Goal: Information Seeking & Learning: Learn about a topic

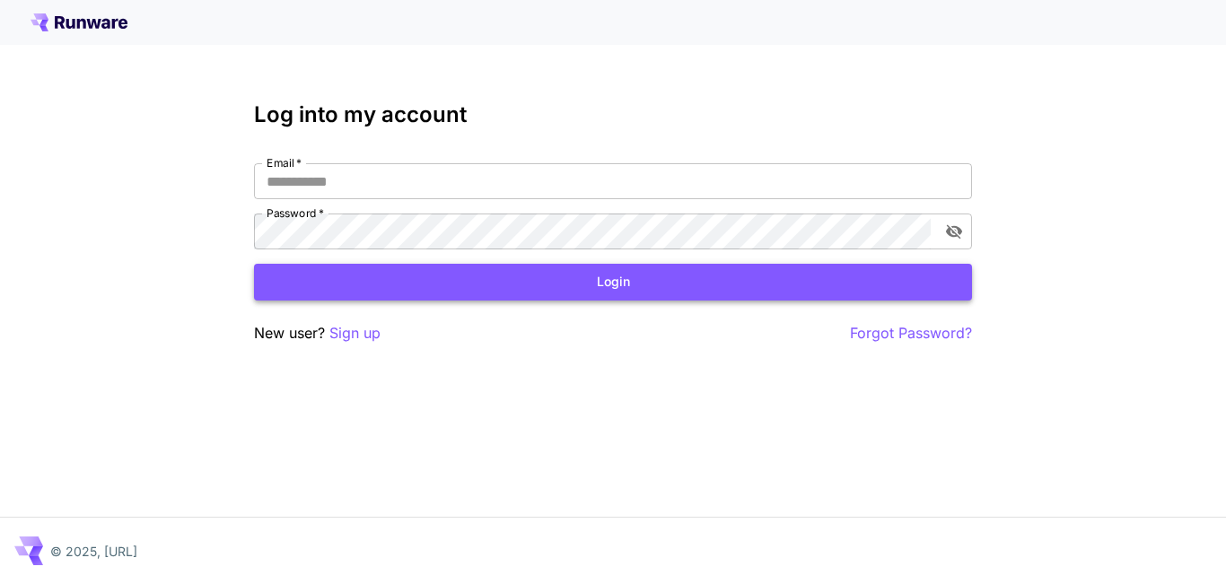
type input "**********"
click at [603, 291] on button "Login" at bounding box center [613, 282] width 718 height 37
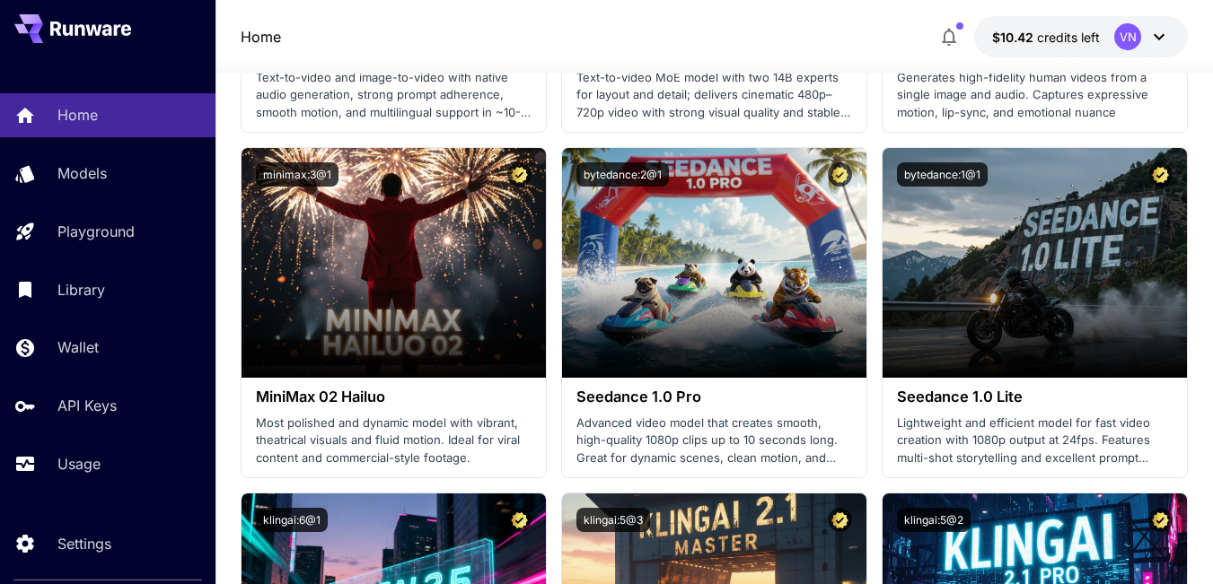
scroll to position [180, 0]
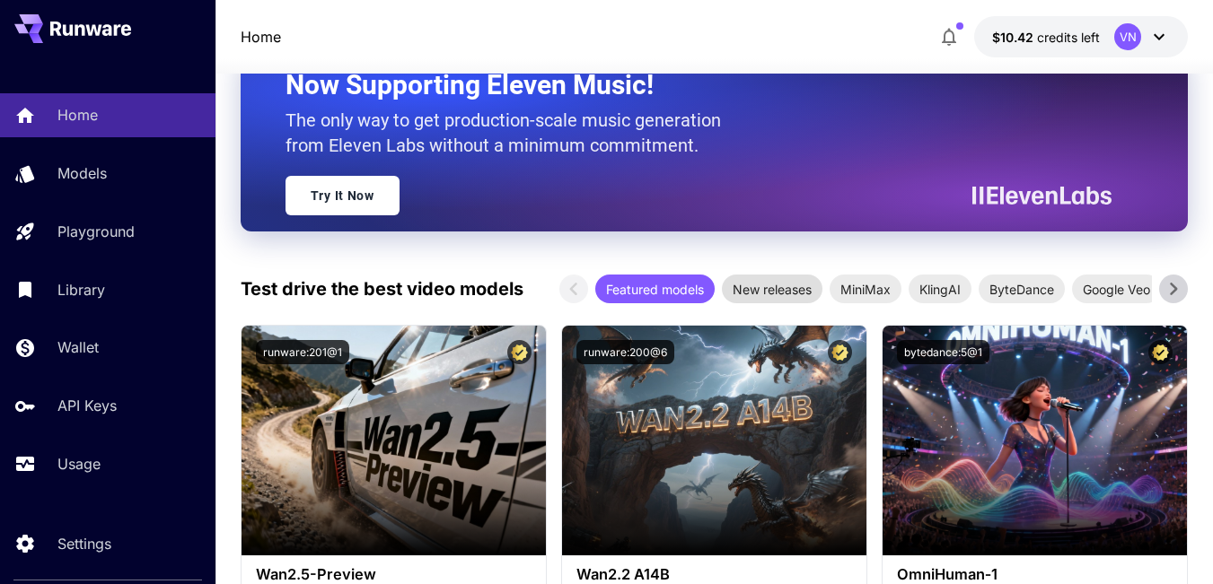
click at [783, 291] on span "New releases" at bounding box center [772, 289] width 101 height 19
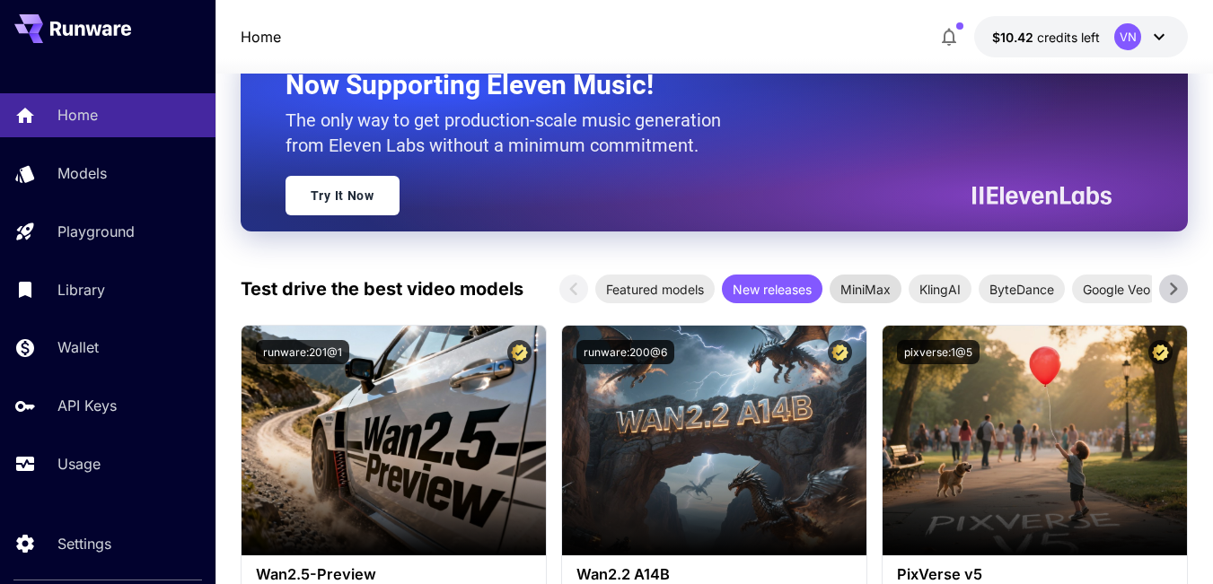
click at [878, 287] on span "MiniMax" at bounding box center [866, 289] width 72 height 19
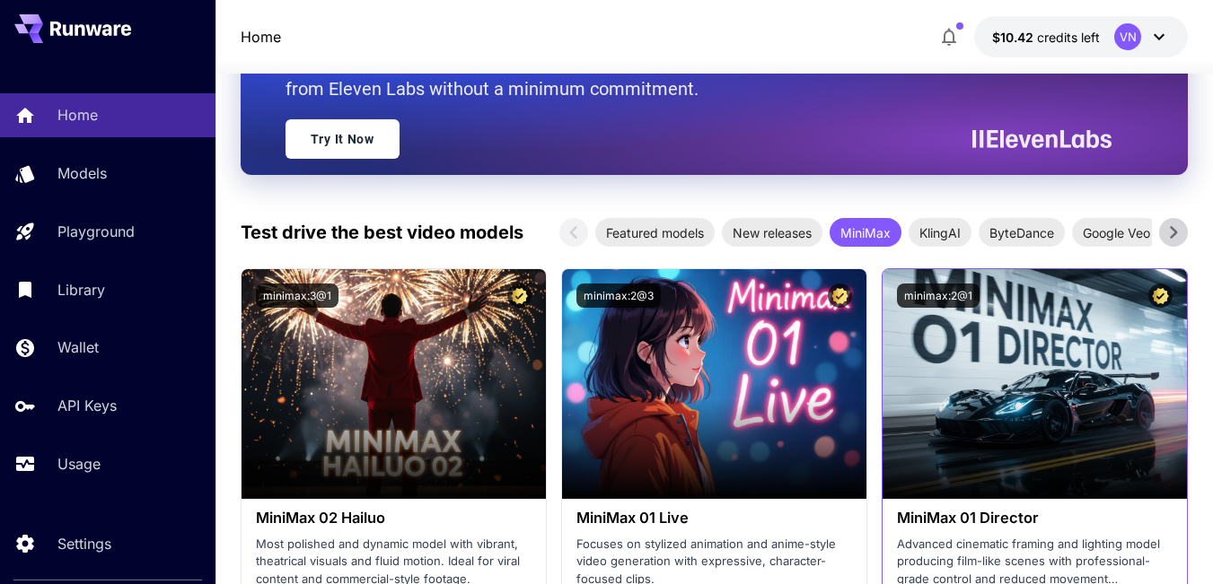
scroll to position [90, 0]
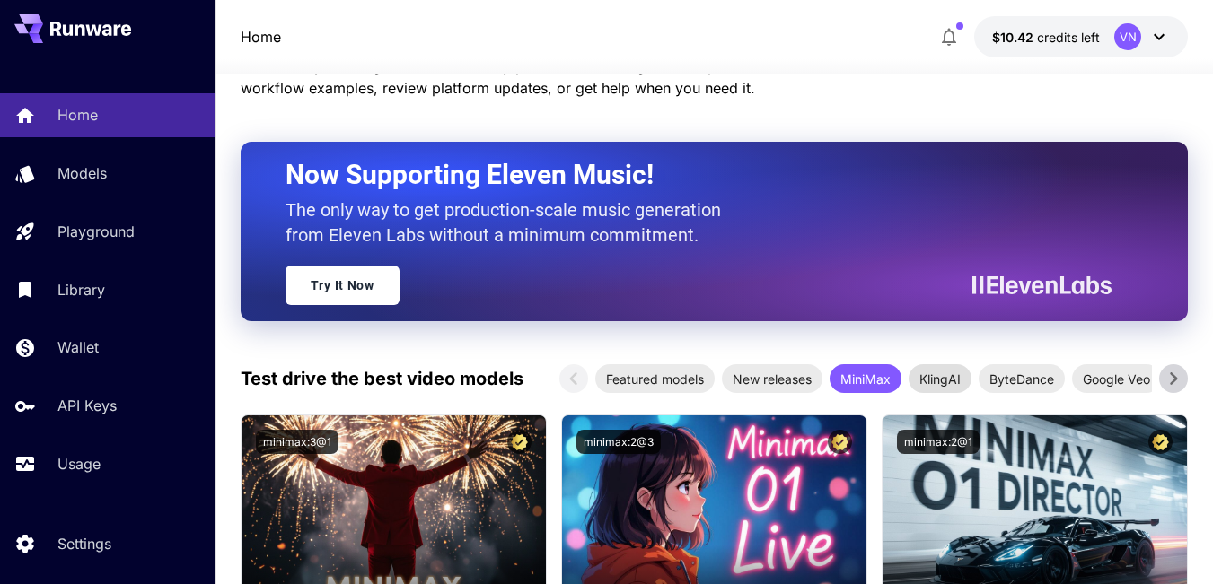
click at [933, 379] on span "KlingAI" at bounding box center [940, 379] width 63 height 19
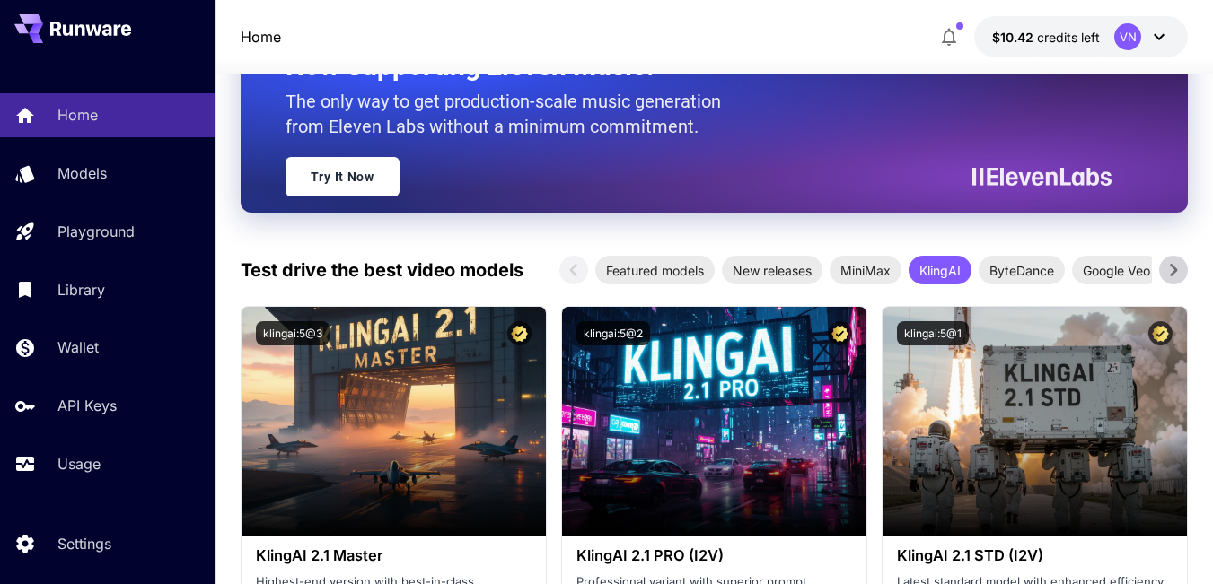
scroll to position [269, 0]
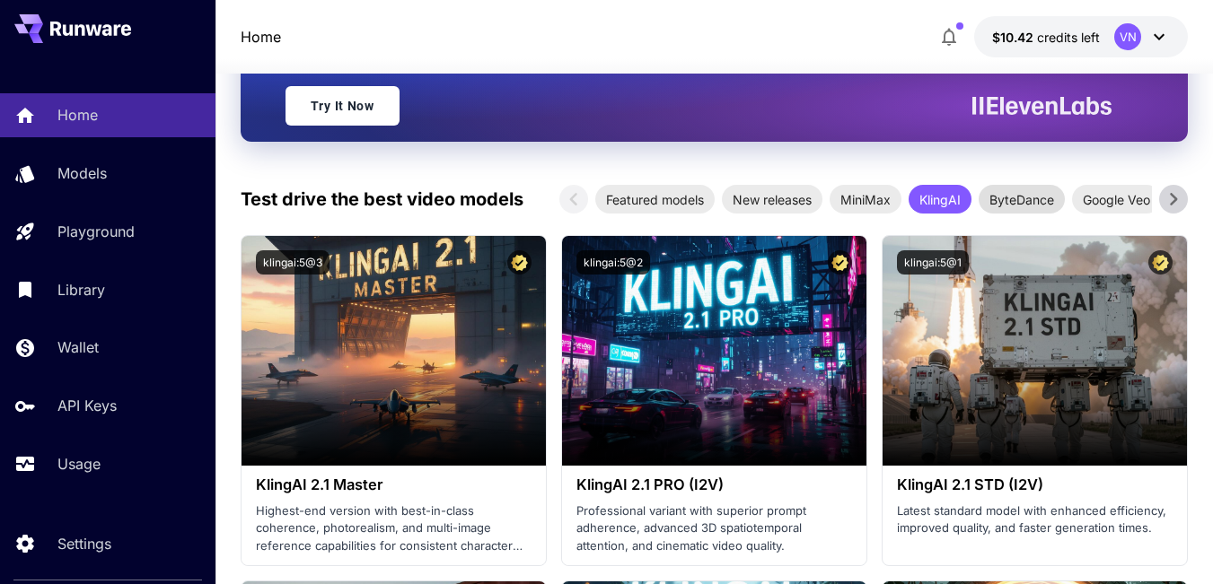
click at [1015, 198] on span "ByteDance" at bounding box center [1022, 199] width 86 height 19
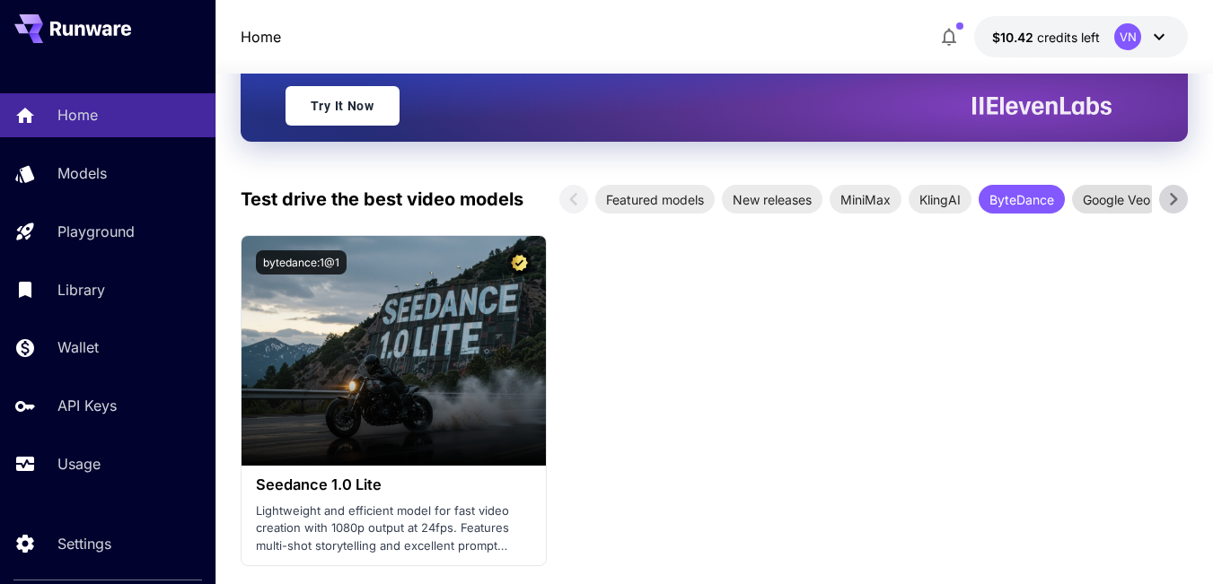
click at [1125, 201] on span "Google Veo" at bounding box center [1116, 199] width 89 height 19
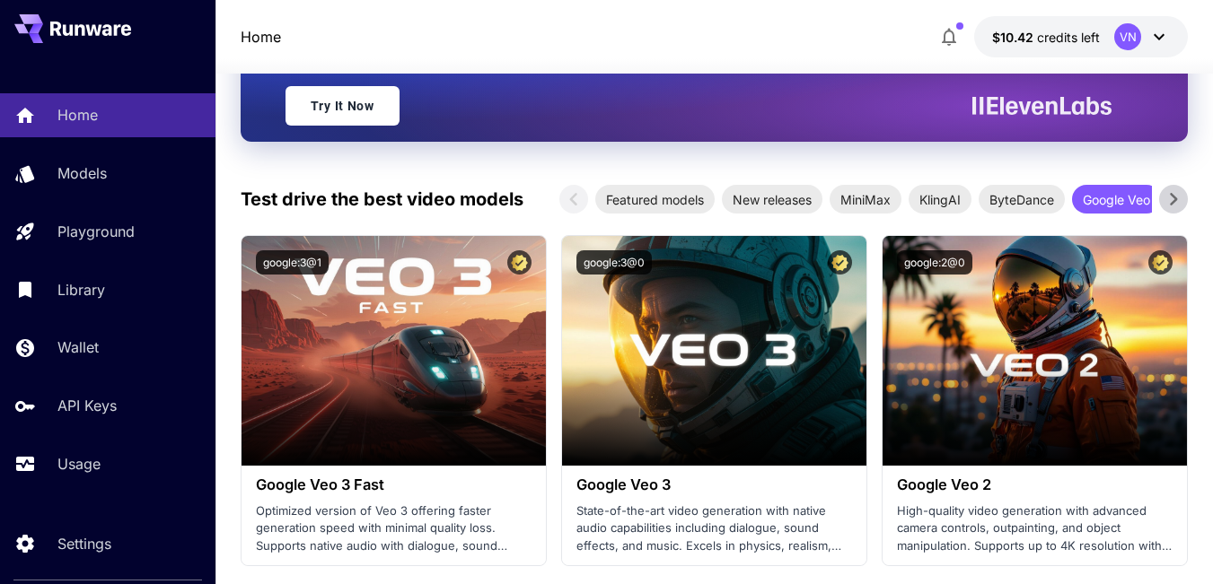
click at [1173, 199] on icon at bounding box center [1173, 199] width 27 height 27
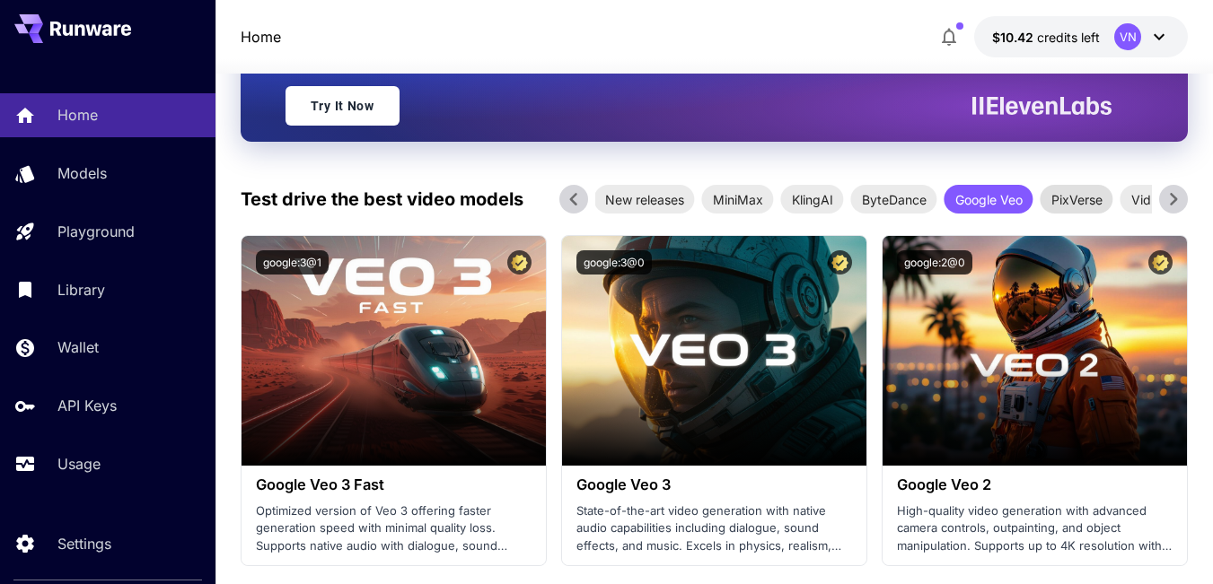
click at [1067, 201] on span "PixVerse" at bounding box center [1077, 199] width 73 height 19
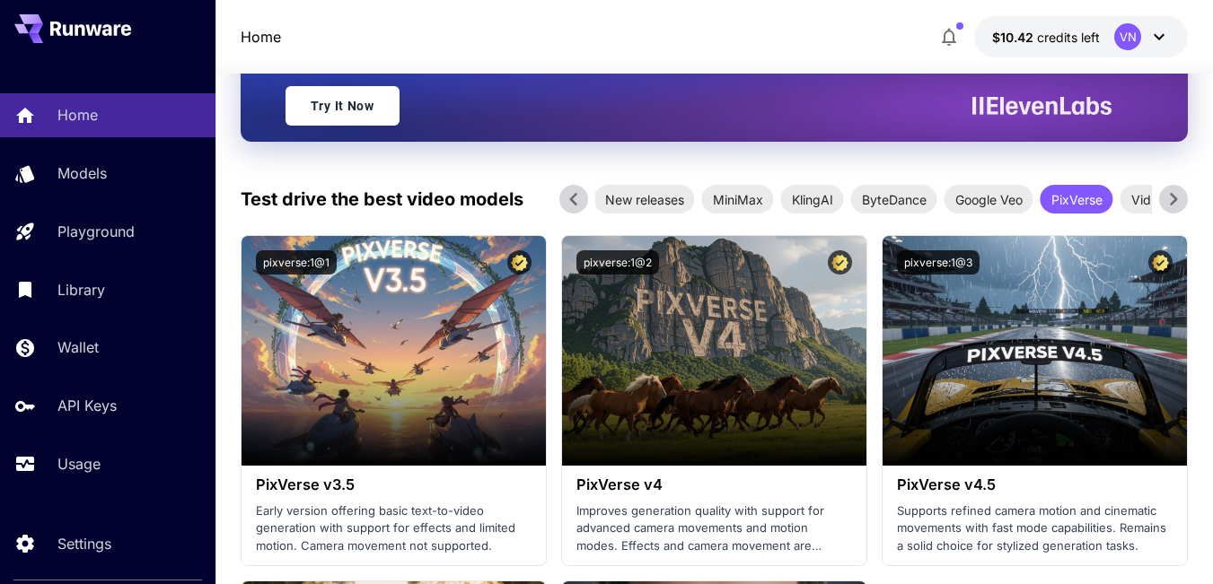
click at [1167, 200] on icon at bounding box center [1173, 199] width 27 height 27
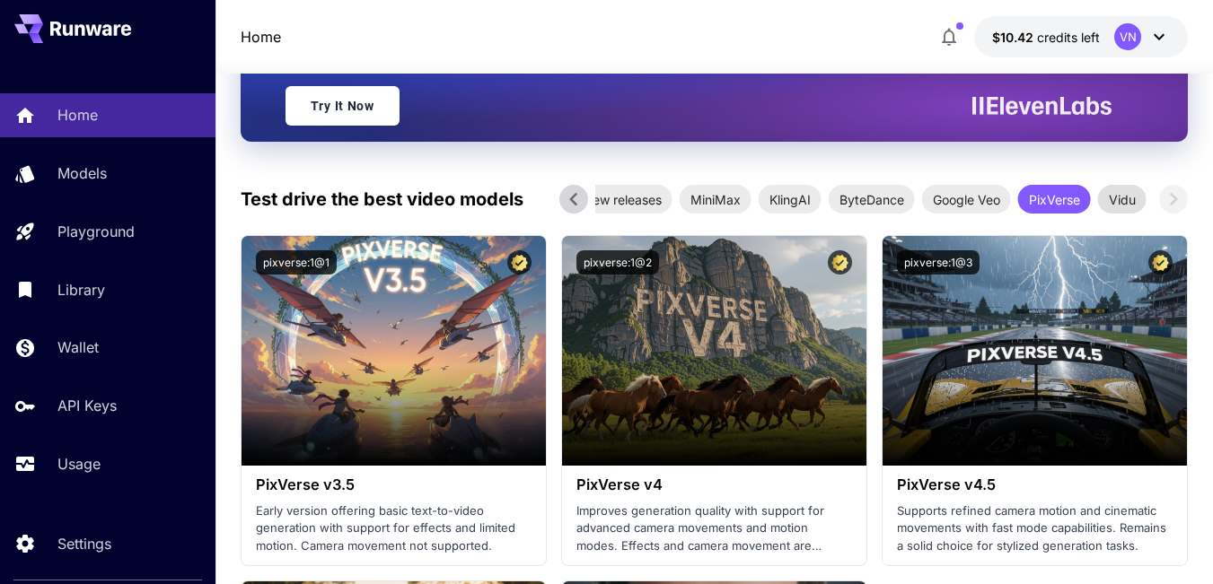
click at [1120, 201] on span "Vidu" at bounding box center [1122, 199] width 48 height 19
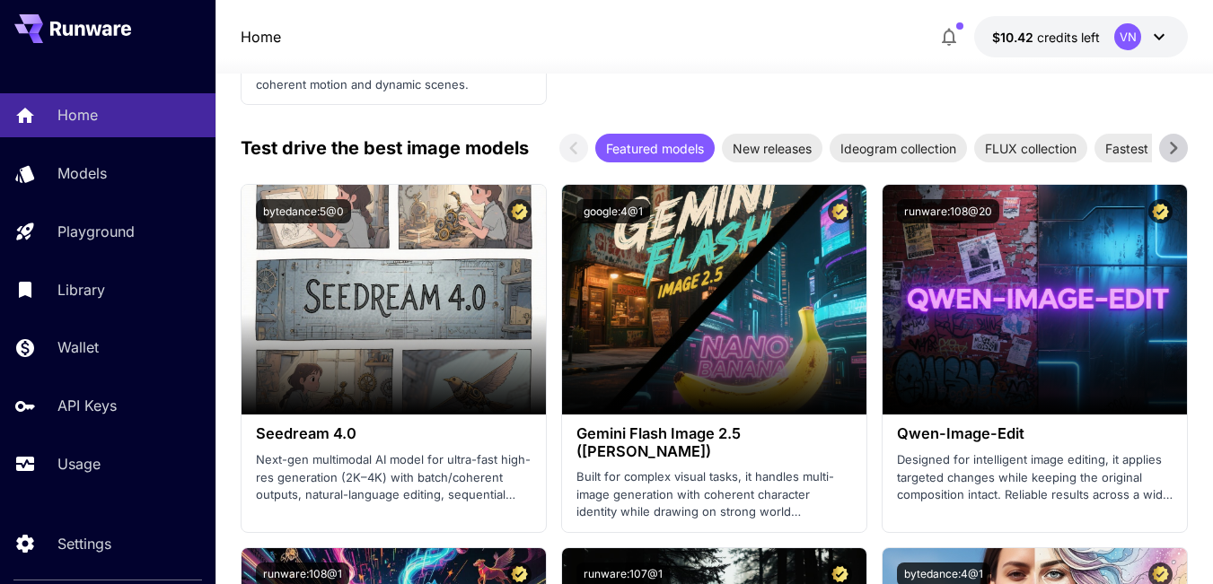
scroll to position [1077, 0]
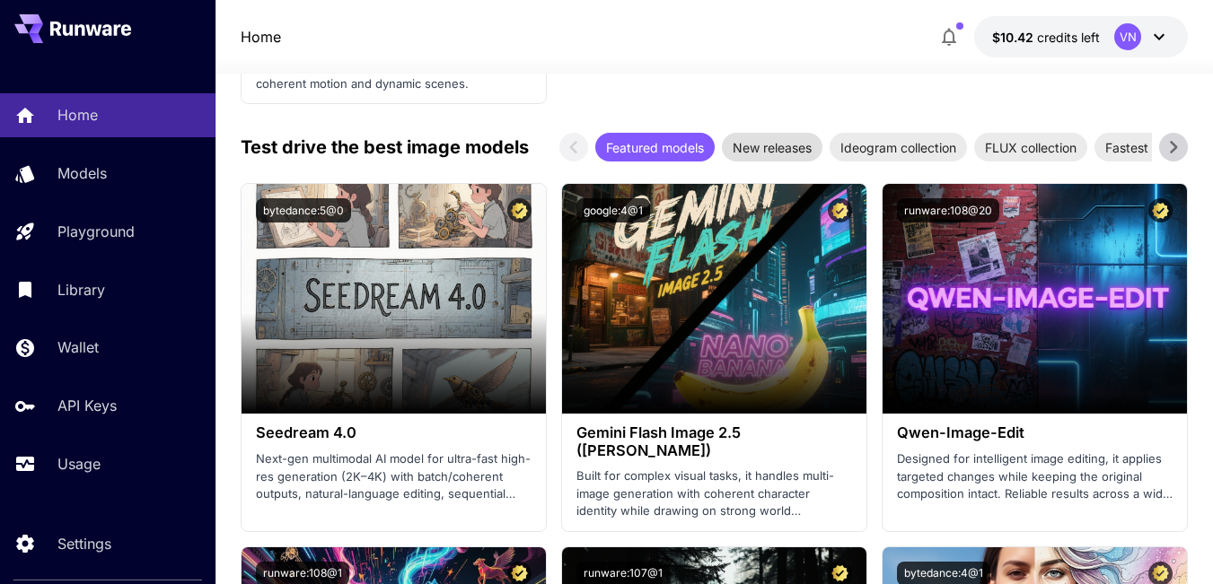
click at [775, 145] on span "New releases" at bounding box center [772, 147] width 101 height 19
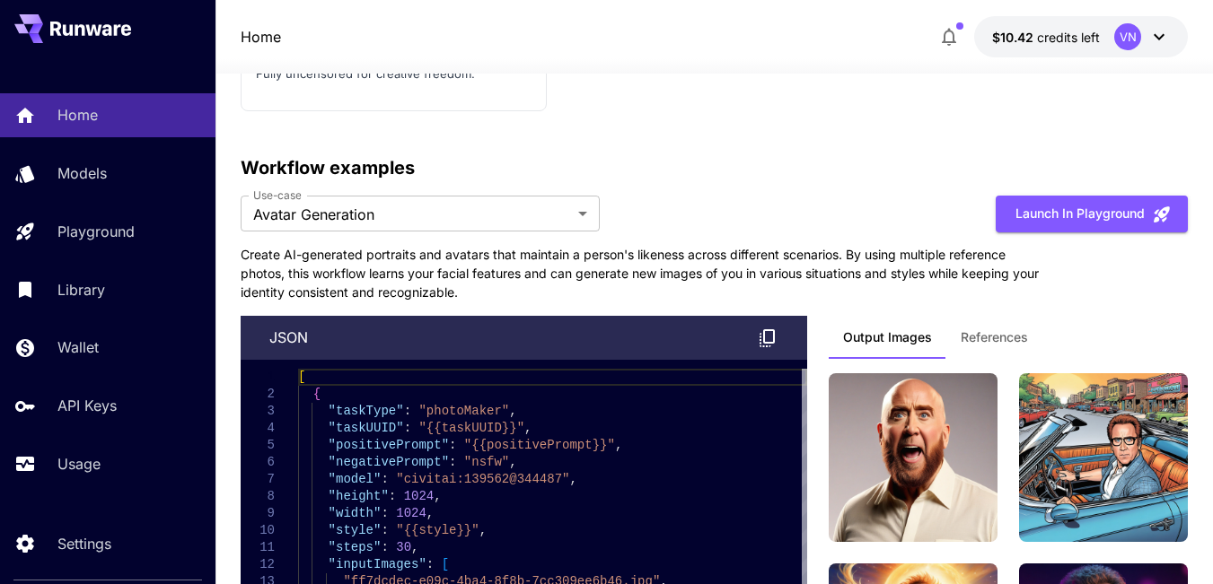
scroll to position [4040, 0]
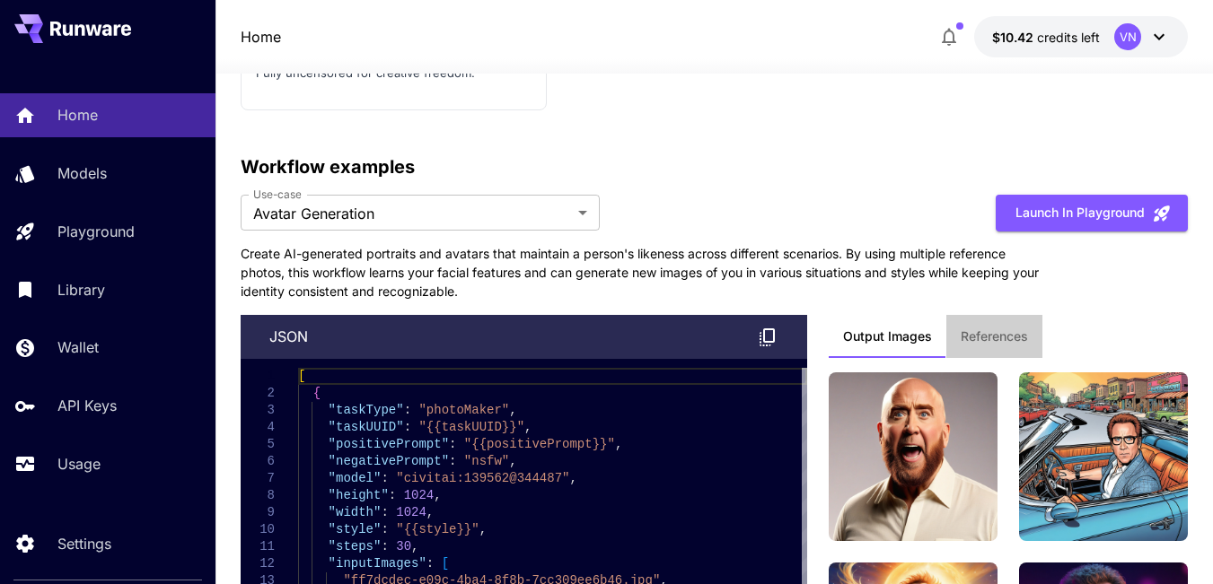
click at [1001, 329] on span "References" at bounding box center [994, 337] width 67 height 16
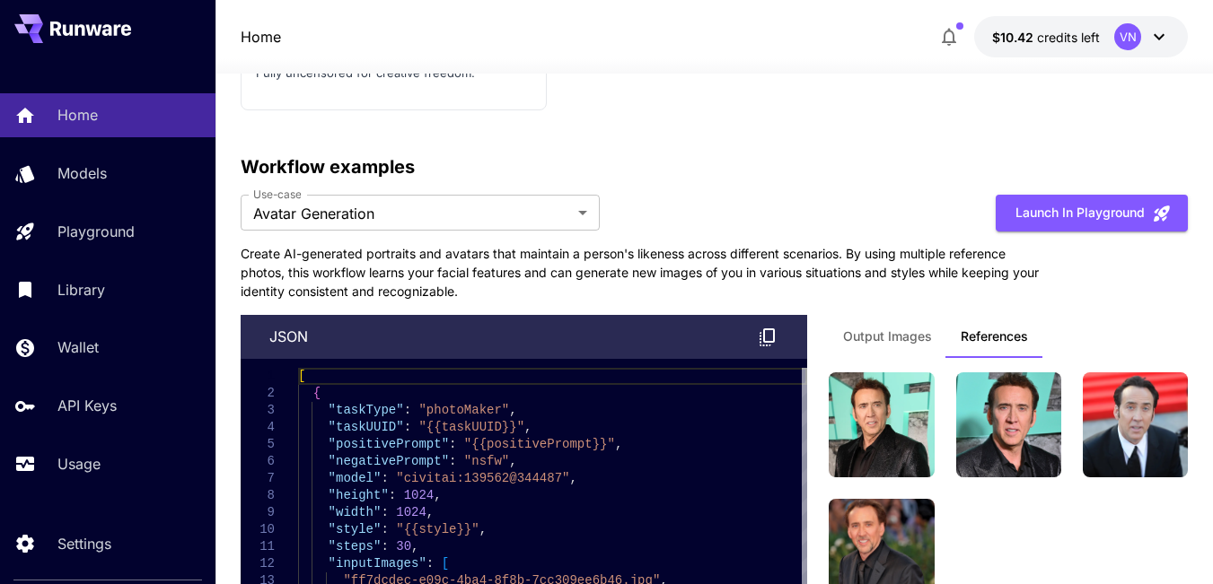
click at [904, 329] on span "Output Images" at bounding box center [887, 337] width 89 height 16
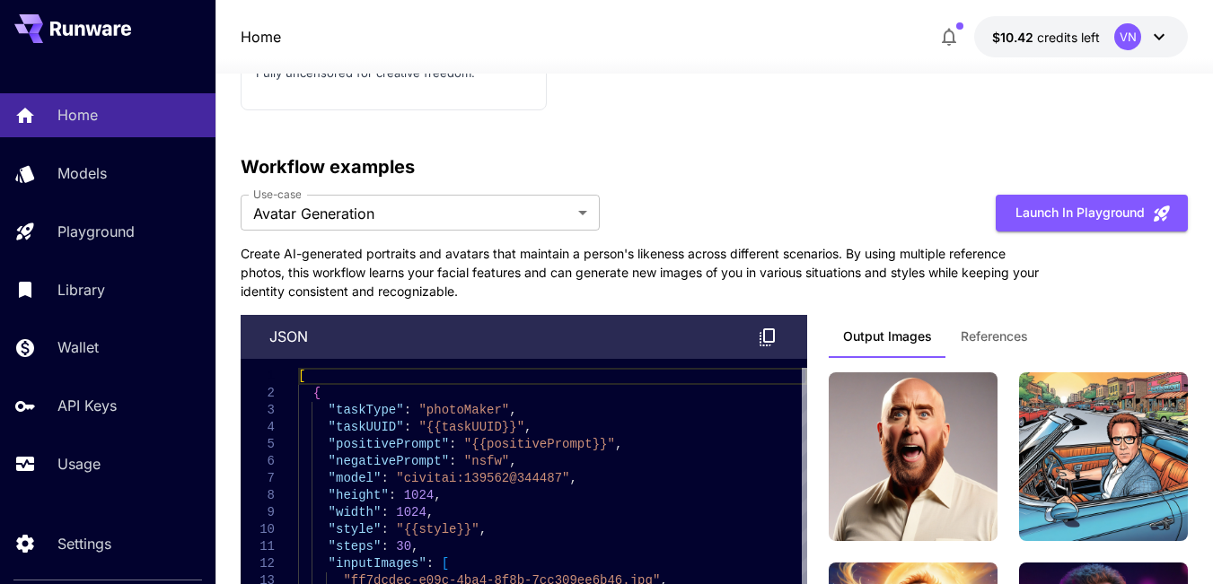
click at [995, 329] on span "References" at bounding box center [994, 337] width 67 height 16
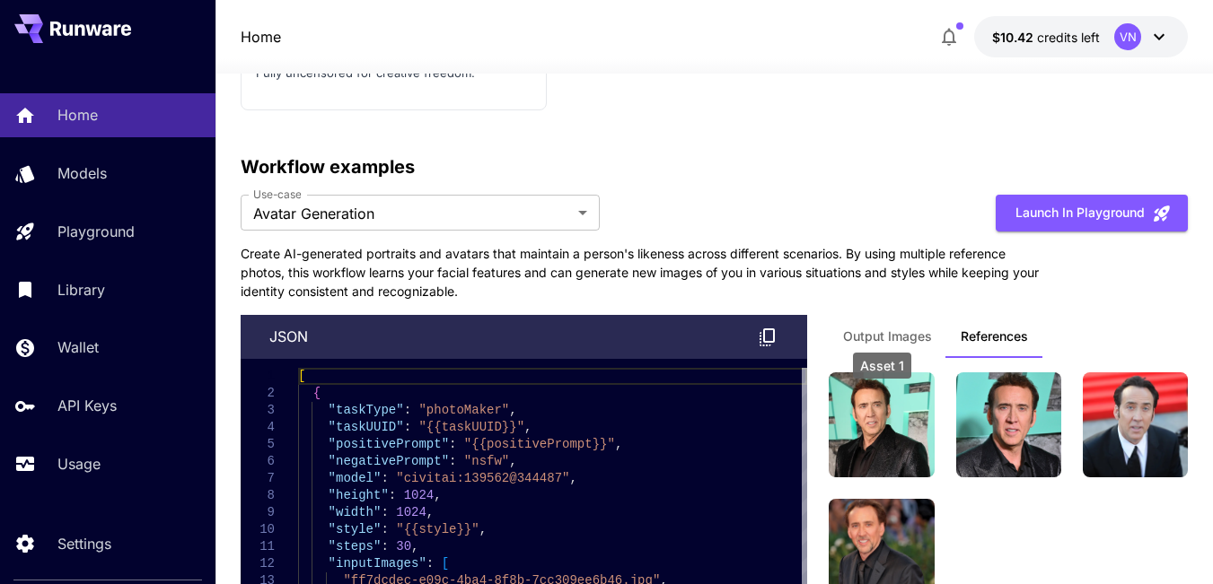
click at [886, 373] on img at bounding box center [881, 425] width 105 height 105
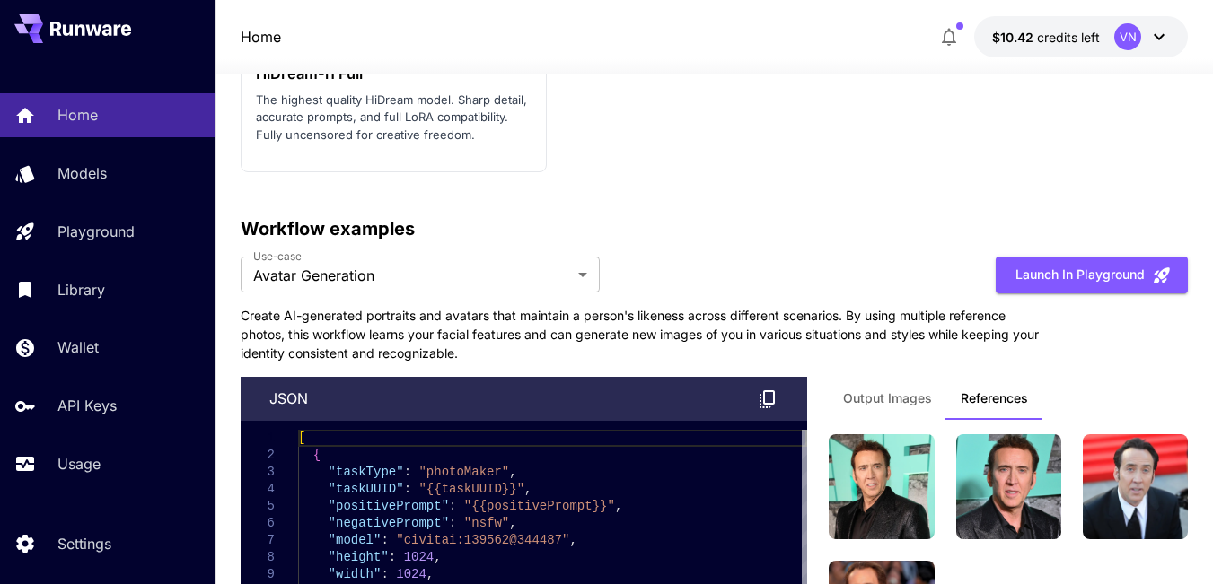
scroll to position [3861, 0]
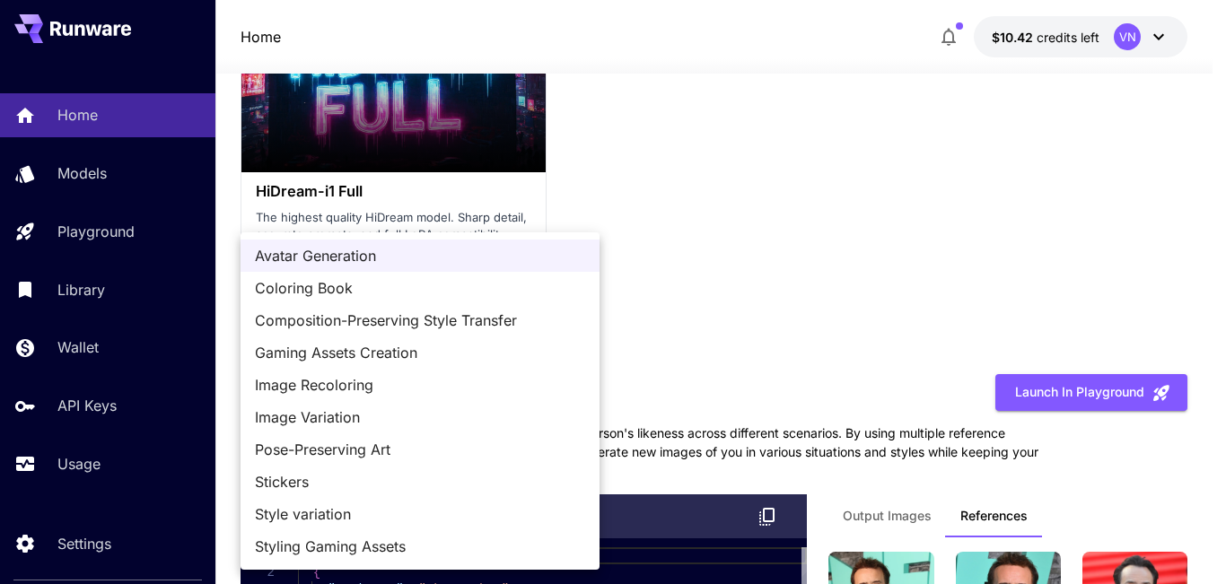
click at [299, 292] on span "Coloring Book" at bounding box center [420, 288] width 330 height 22
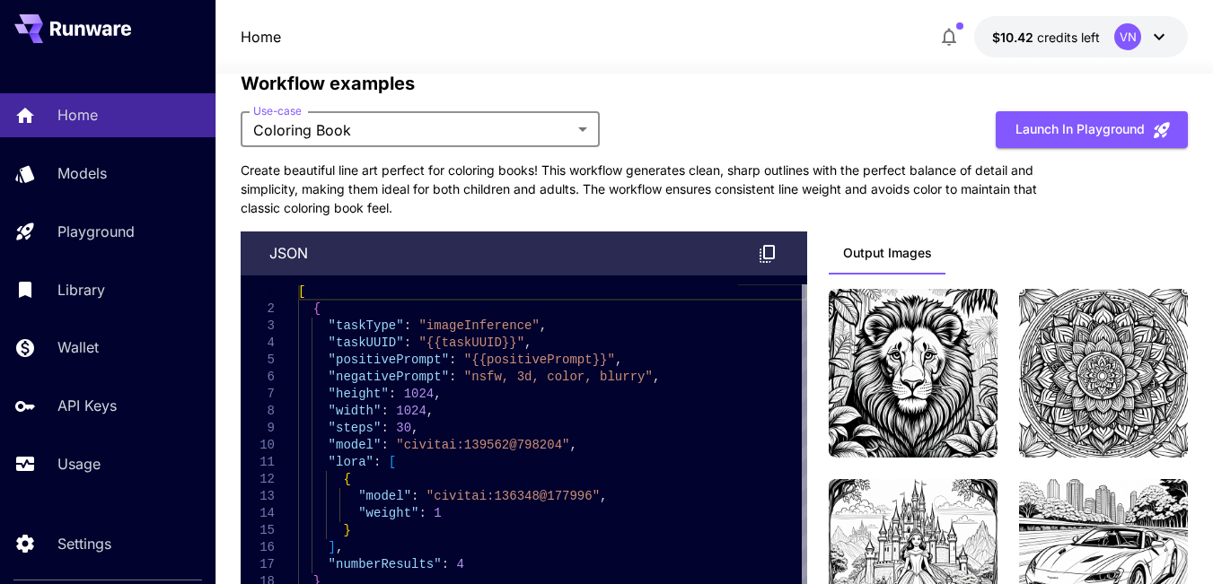
scroll to position [3950, 0]
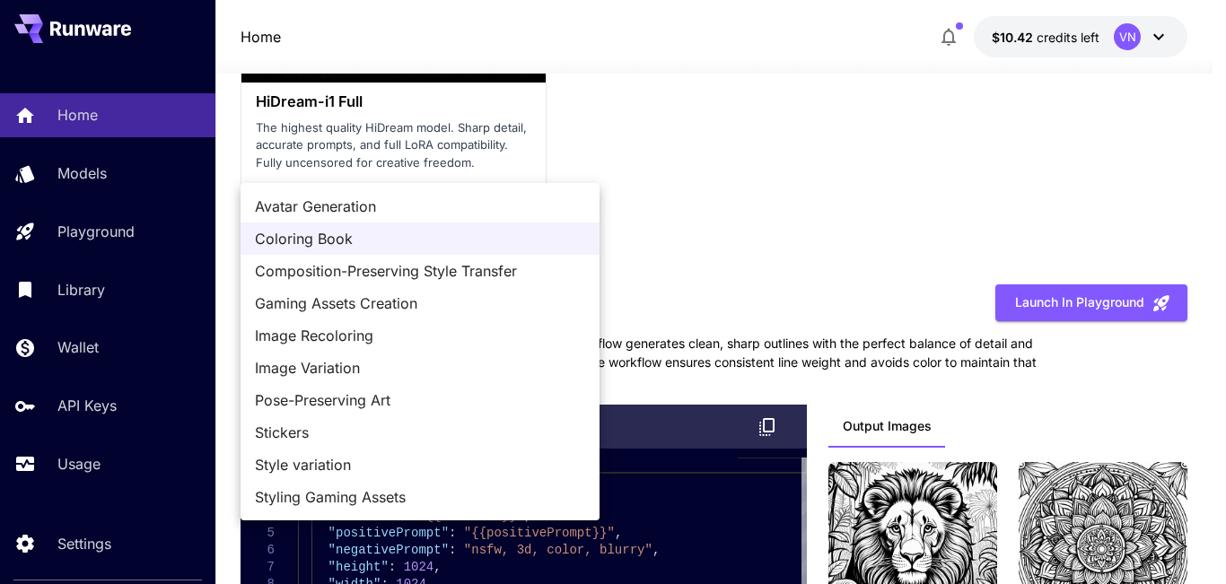
click at [430, 274] on span "Composition-Preserving Style Transfer" at bounding box center [420, 271] width 330 height 22
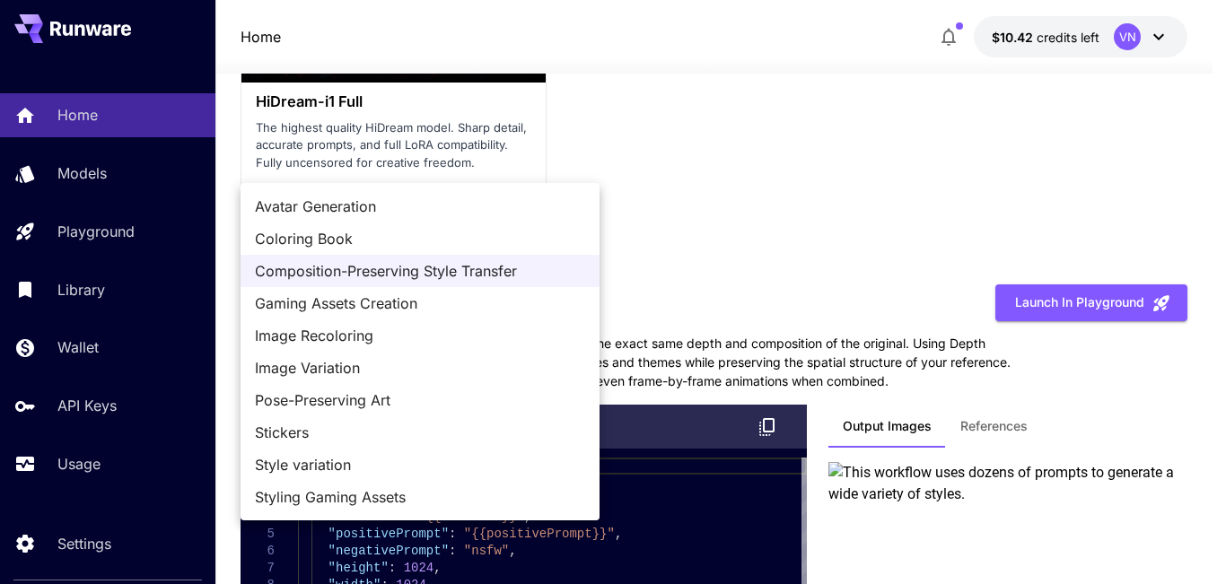
click at [997, 292] on div at bounding box center [613, 292] width 1226 height 584
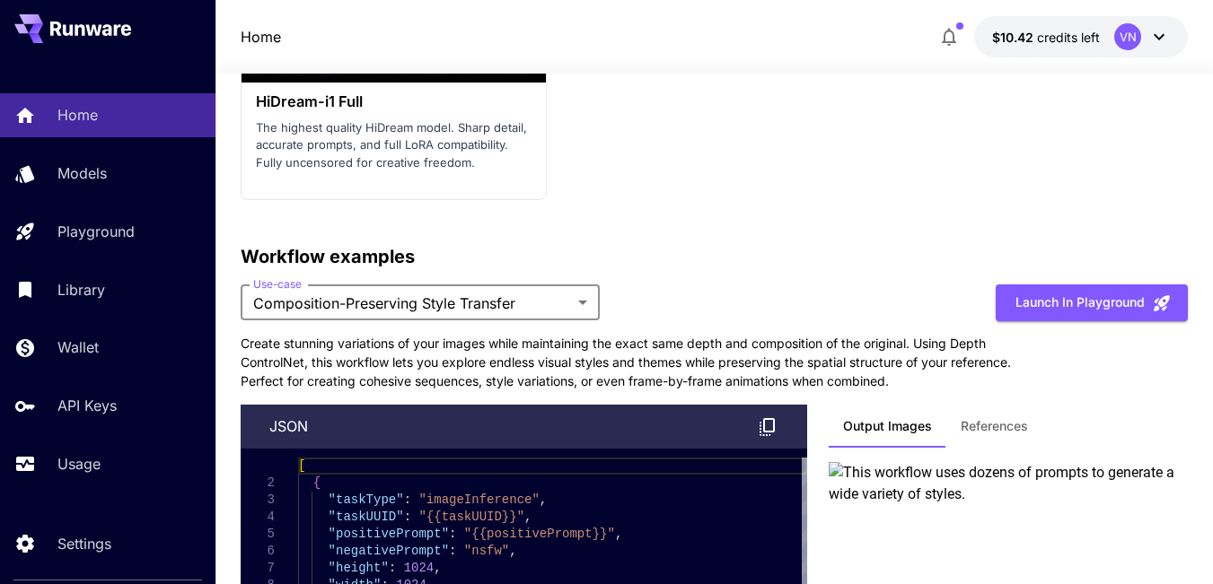
click at [975, 418] on span "References" at bounding box center [994, 426] width 67 height 16
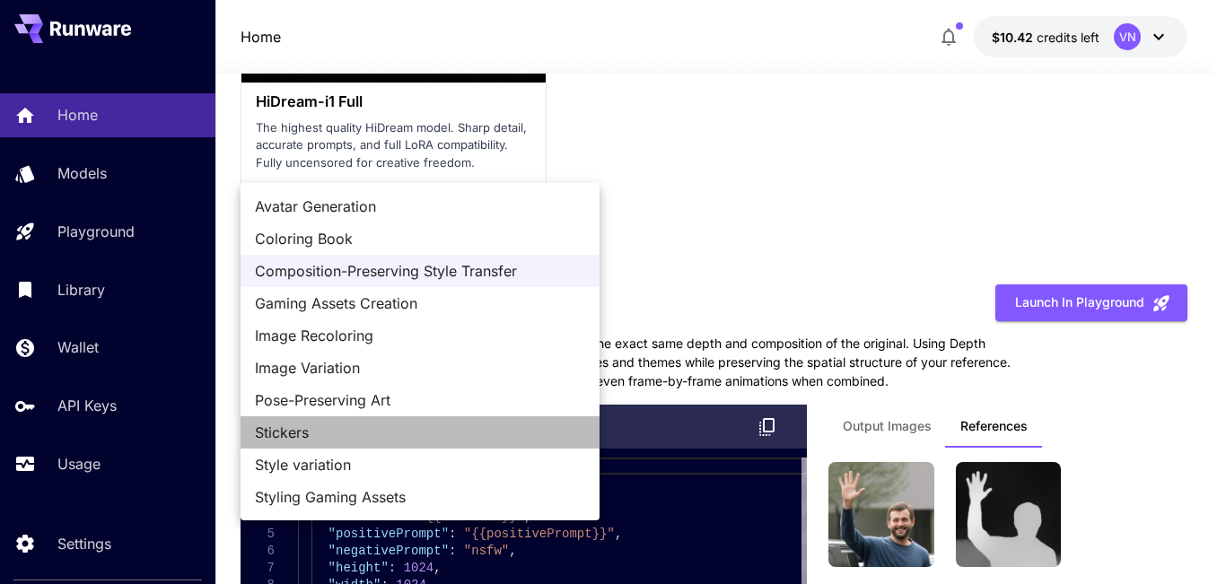
click at [285, 435] on span "Stickers" at bounding box center [420, 433] width 330 height 22
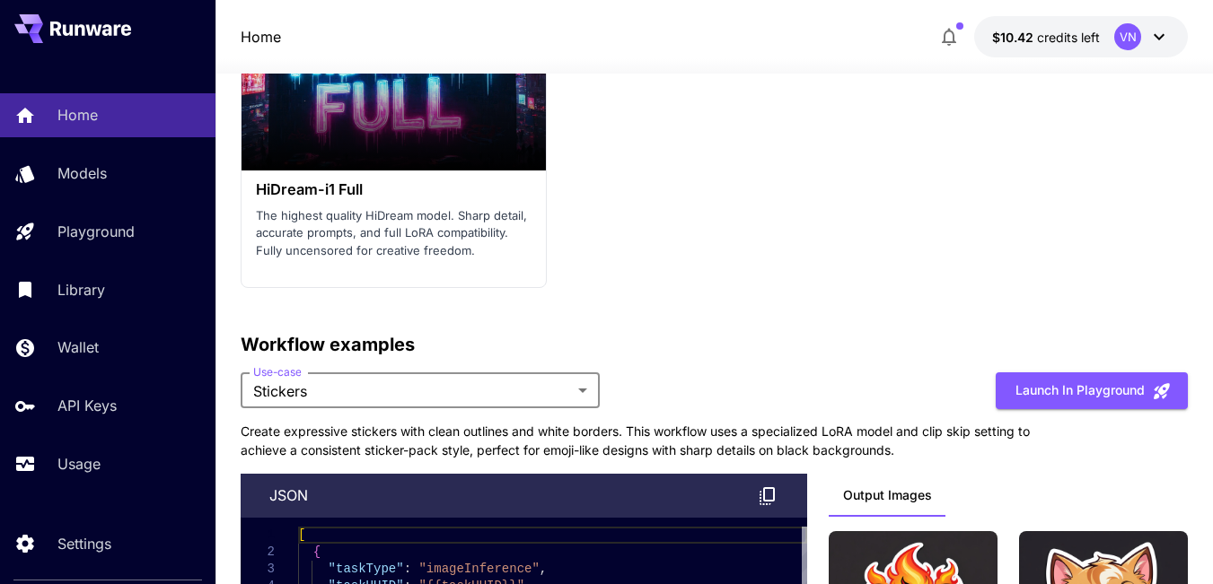
scroll to position [3861, 0]
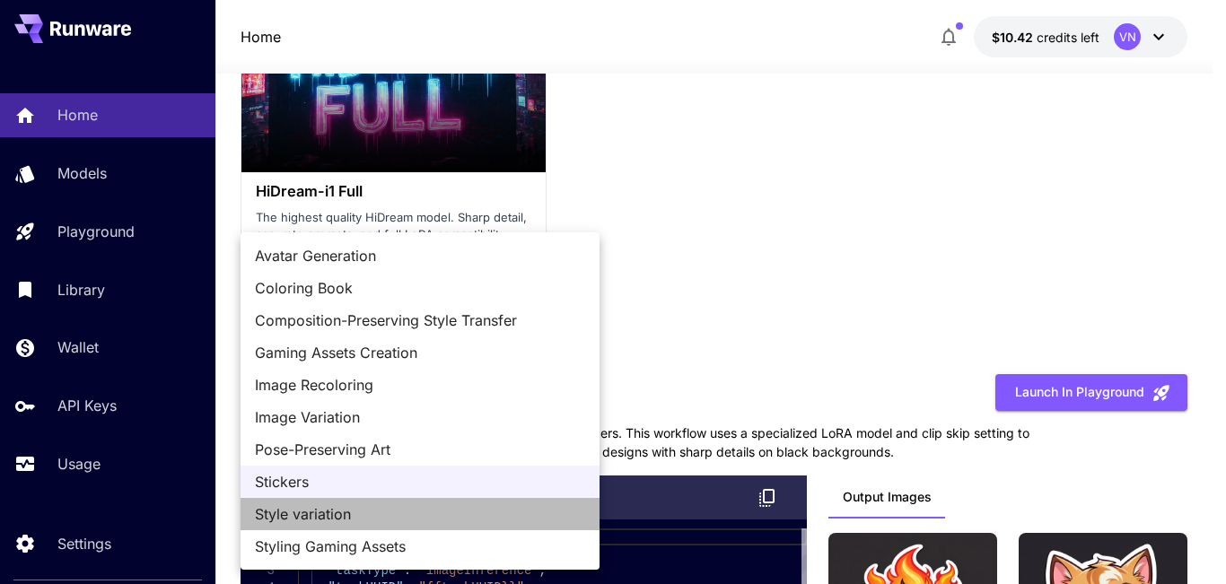
click at [317, 515] on span "Style variation" at bounding box center [420, 515] width 330 height 22
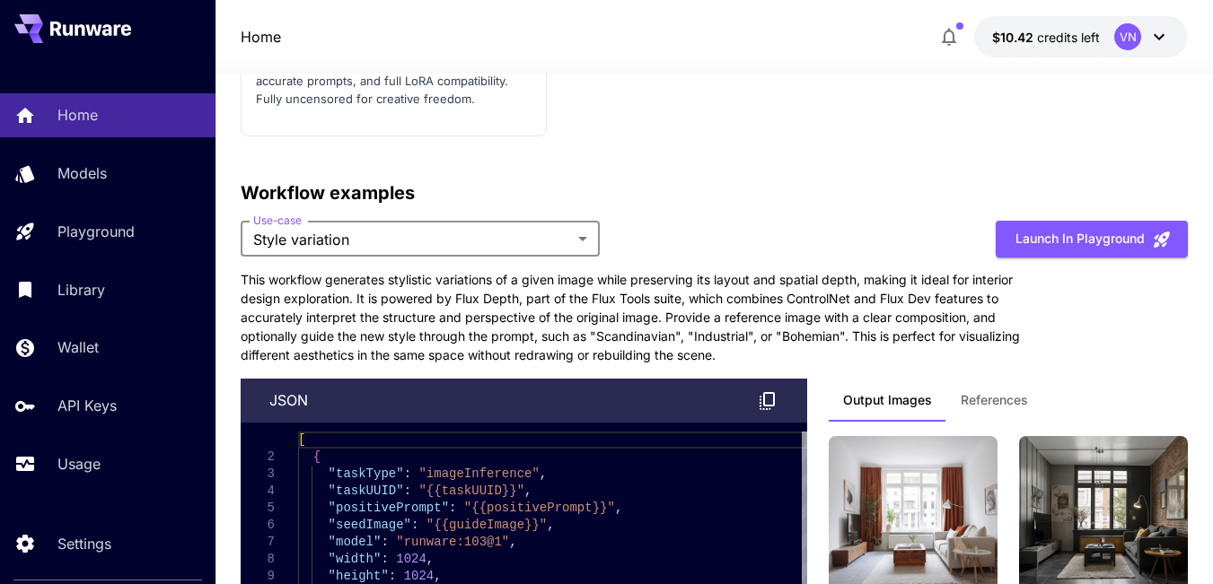
scroll to position [4130, 0]
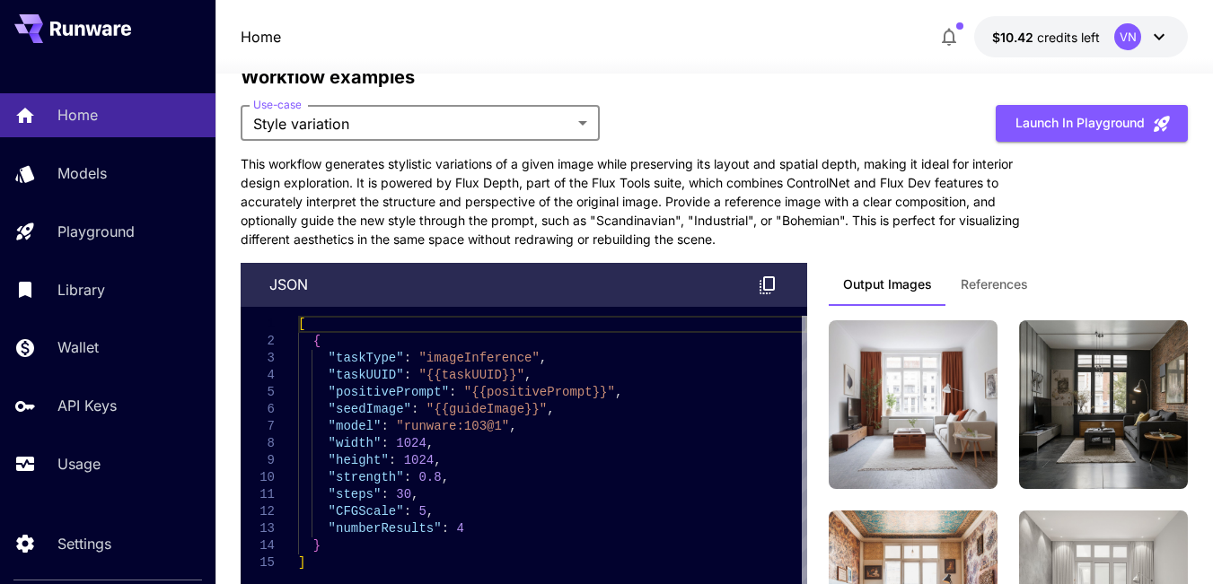
click at [991, 277] on span "References" at bounding box center [994, 285] width 67 height 16
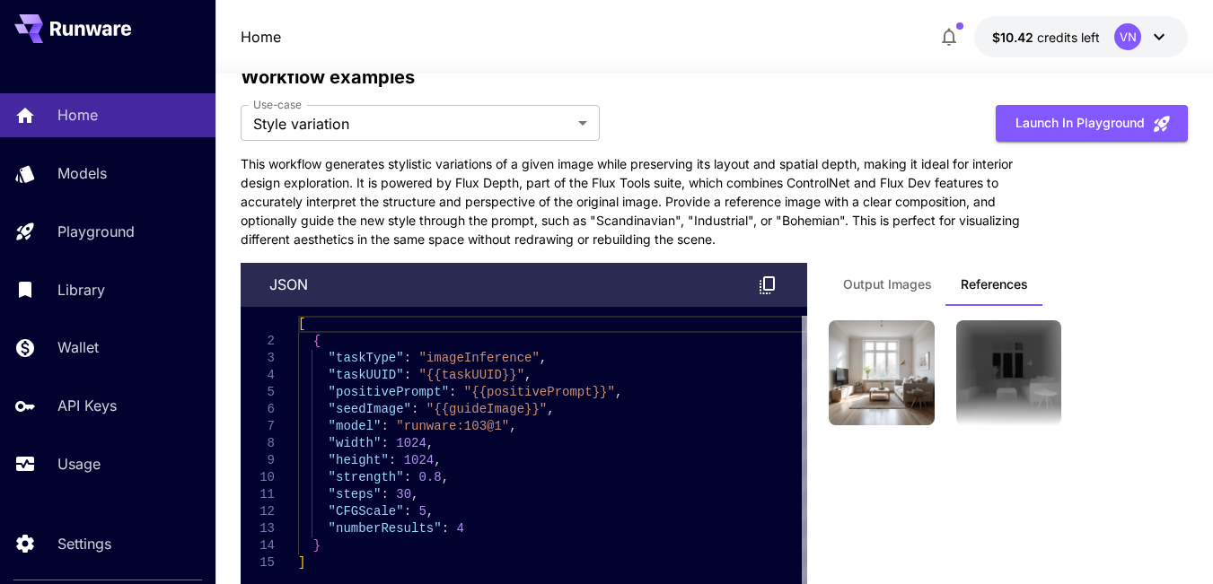
click at [881, 263] on button "Output Images" at bounding box center [888, 284] width 118 height 43
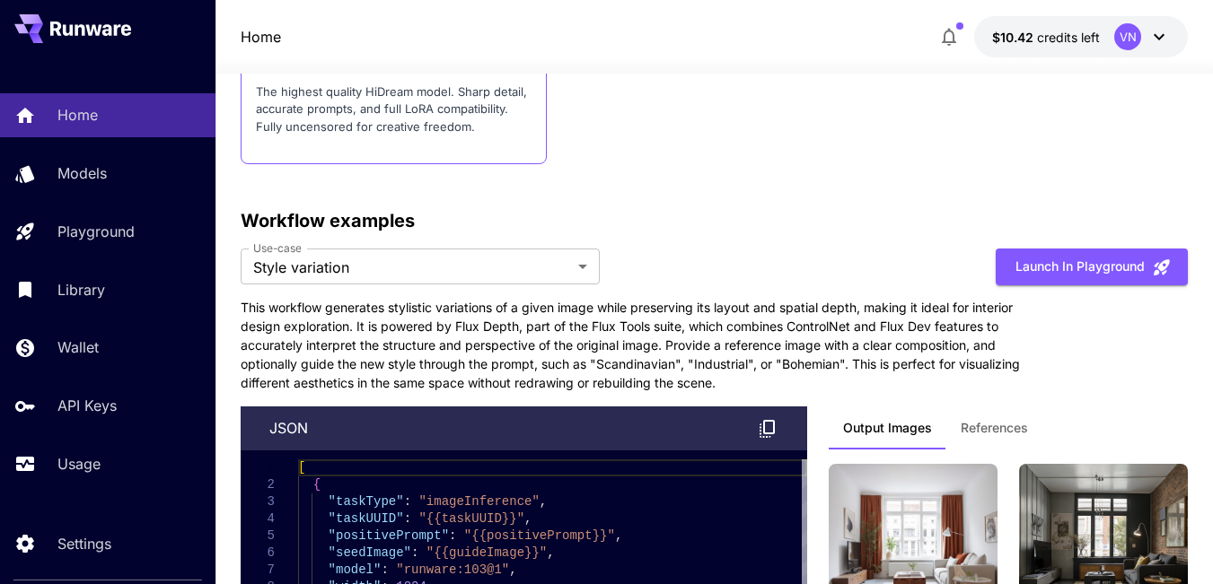
scroll to position [3861, 0]
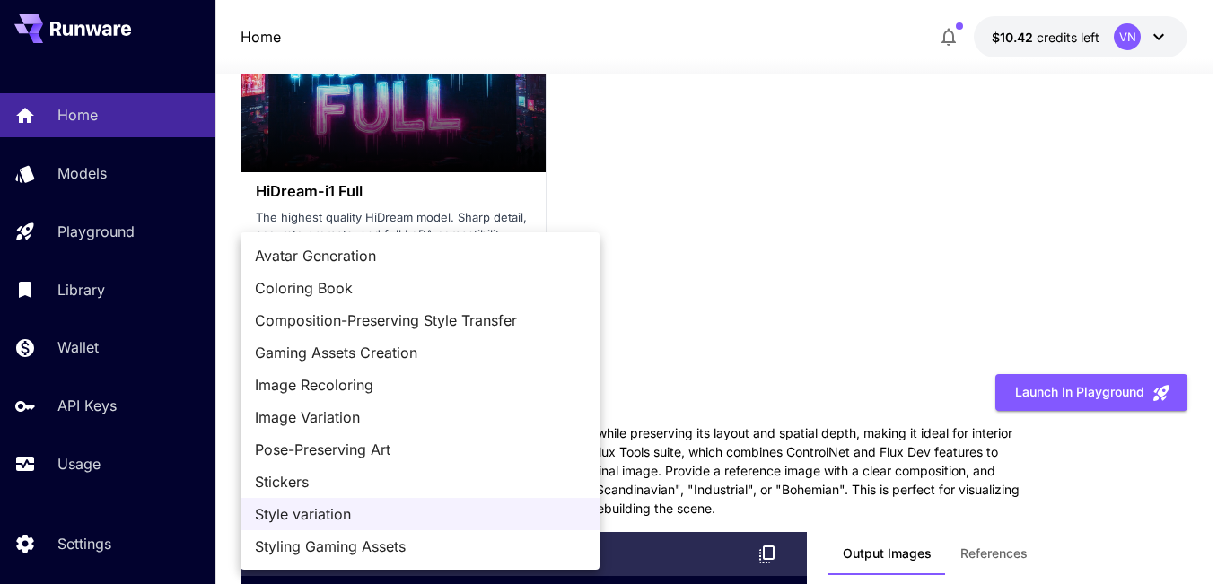
click at [330, 557] on span "Styling Gaming Assets" at bounding box center [420, 547] width 330 height 22
type input "**********"
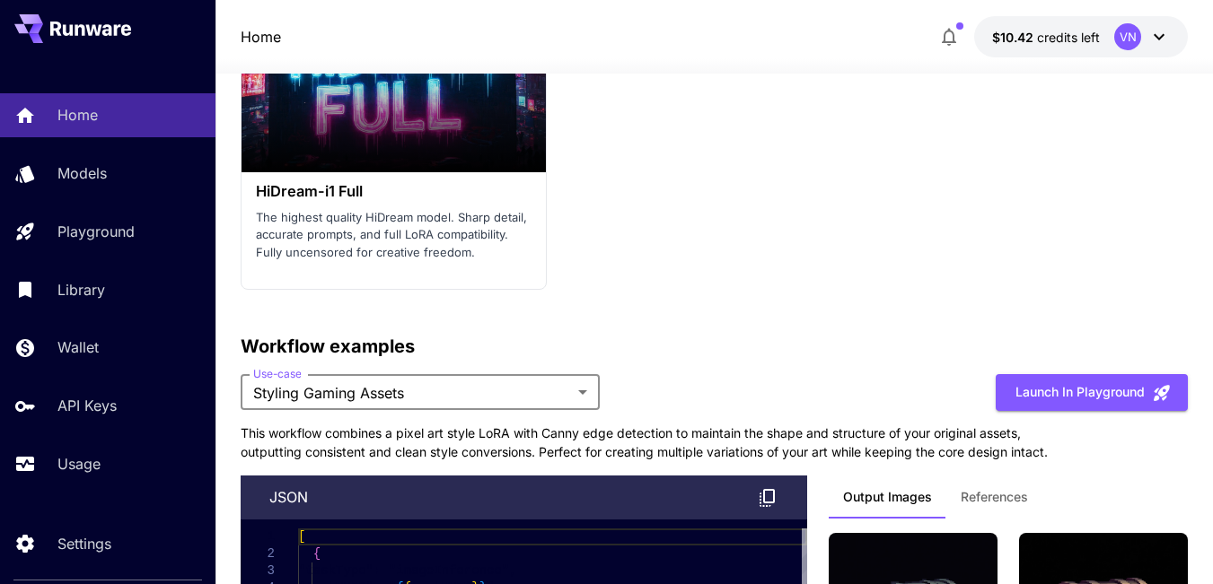
scroll to position [3322, 0]
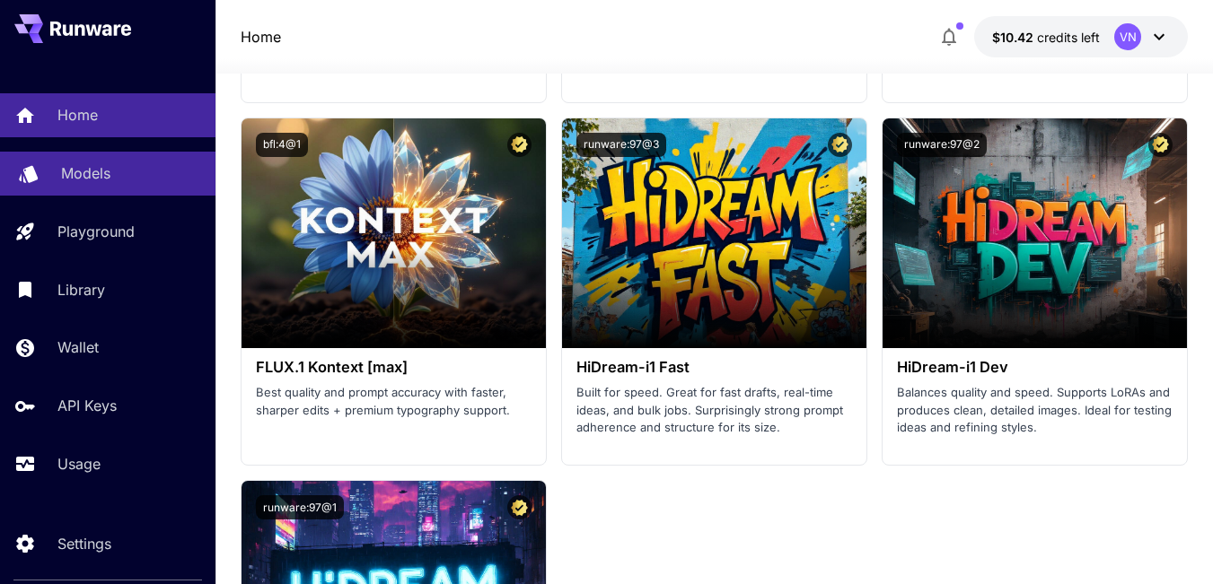
click at [70, 161] on link "Models" at bounding box center [107, 174] width 215 height 44
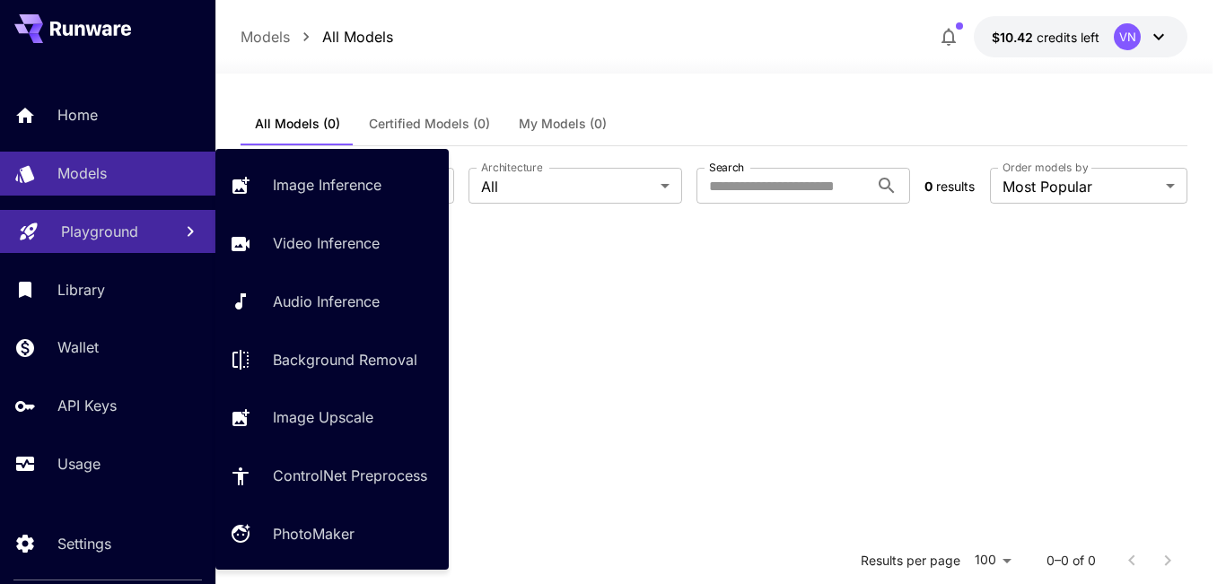
click at [101, 222] on p "Playground" at bounding box center [99, 232] width 77 height 22
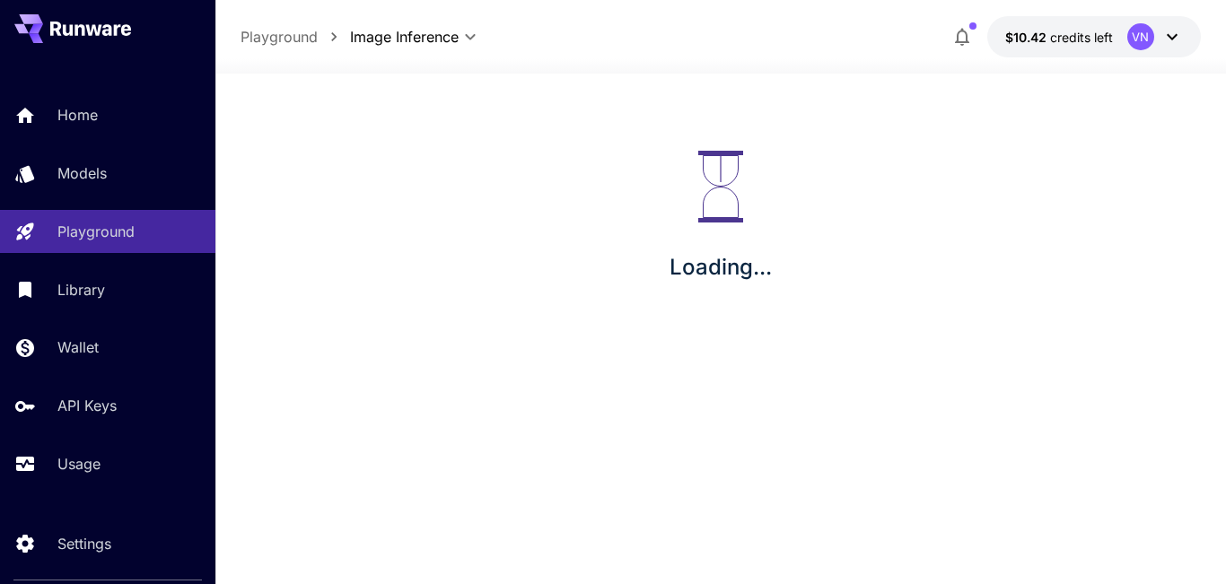
click at [318, 178] on div "Image Inference Video Inference Audio Inference Background Removal Image Upscal…" at bounding box center [302, 294] width 175 height 237
